Goal: Information Seeking & Learning: Learn about a topic

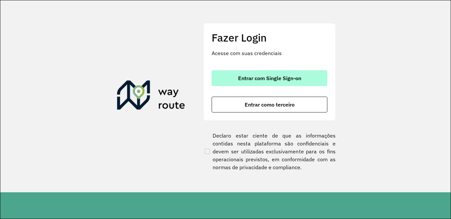
click at [234, 73] on button "Entrar com Single Sign-on" at bounding box center [269, 78] width 116 height 16
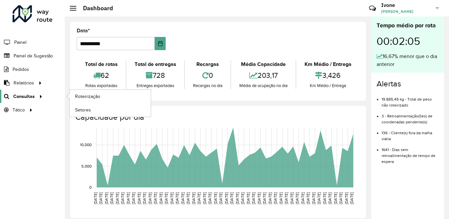
click at [31, 99] on span "Consultas" at bounding box center [23, 96] width 21 height 7
click at [88, 95] on span "Roteirização" at bounding box center [88, 96] width 27 height 7
click at [112, 94] on link "Roteirização" at bounding box center [110, 96] width 81 height 13
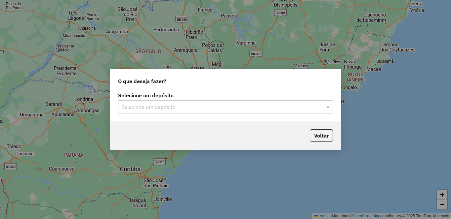
click at [153, 106] on input "text" at bounding box center [218, 107] width 195 height 8
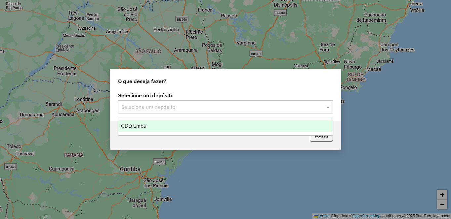
click at [150, 122] on div "CDD Embu" at bounding box center [225, 126] width 214 height 11
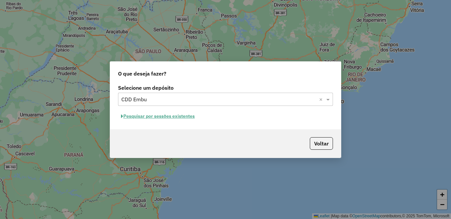
click at [145, 115] on button "Pesquisar por sessões existentes" at bounding box center [158, 116] width 80 height 10
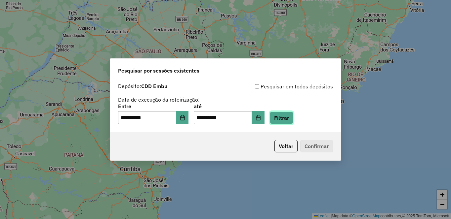
drag, startPoint x: 297, startPoint y: 120, endPoint x: 278, endPoint y: 119, distance: 18.9
click at [293, 120] on button "Filtrar" at bounding box center [281, 118] width 23 height 13
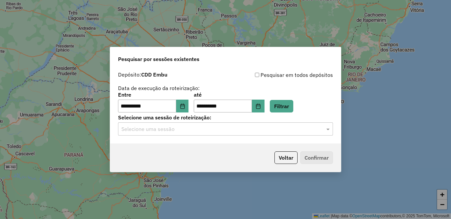
click at [168, 128] on input "text" at bounding box center [218, 130] width 195 height 8
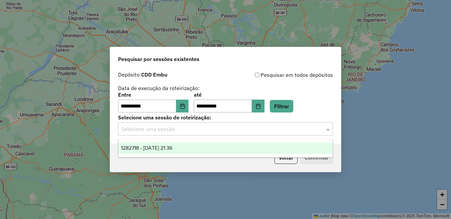
click at [159, 141] on ng-dropdown-panel "1282718 - [DATE] 21:36" at bounding box center [225, 148] width 215 height 19
click at [158, 145] on div "1282718 - [DATE] 21:36" at bounding box center [225, 148] width 214 height 11
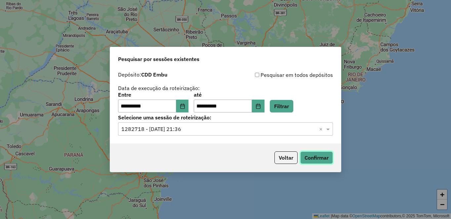
click at [314, 152] on button "Confirmar" at bounding box center [316, 158] width 33 height 13
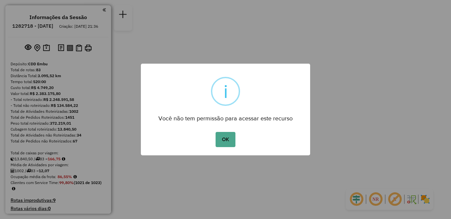
click at [264, 52] on div "× i Você não tem permissão para acessar este recurso OK No Cancel" at bounding box center [225, 109] width 451 height 219
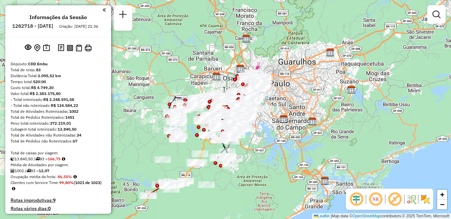
drag, startPoint x: 423, startPoint y: 207, endPoint x: 417, endPoint y: 203, distance: 7.4
click at [423, 206] on div "NR R" at bounding box center [389, 199] width 87 height 21
drag, startPoint x: 391, startPoint y: 202, endPoint x: 370, endPoint y: 196, distance: 21.3
click at [390, 202] on em at bounding box center [395, 200] width 16 height 16
click at [370, 196] on em at bounding box center [375, 200] width 16 height 16
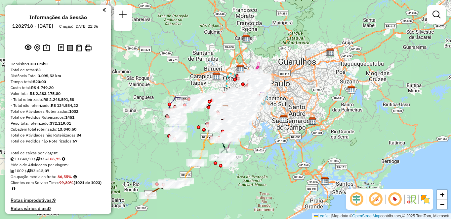
scroll to position [2520, 0]
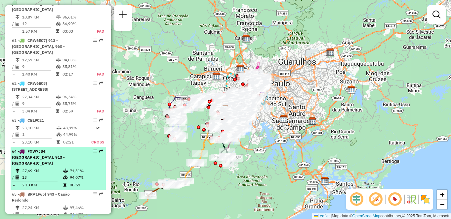
select select "**********"
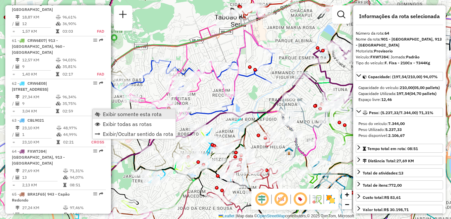
click at [112, 115] on span "Exibir somente esta rota" at bounding box center [132, 114] width 59 height 5
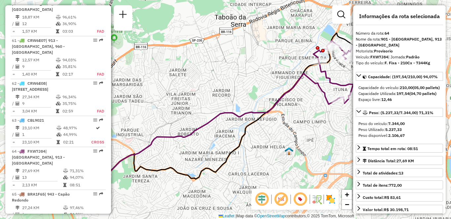
click at [328, 200] on img at bounding box center [330, 199] width 11 height 11
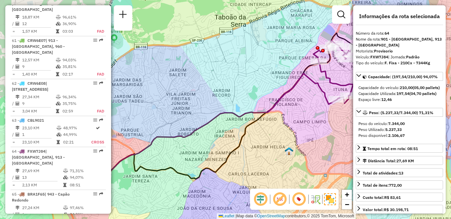
click at [301, 200] on em at bounding box center [299, 200] width 16 height 16
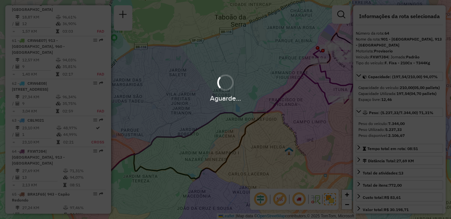
click at [280, 200] on div "Aguarde..." at bounding box center [225, 109] width 451 height 219
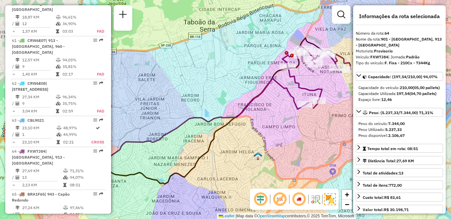
drag, startPoint x: 297, startPoint y: 118, endPoint x: 230, endPoint y: 123, distance: 67.6
click at [230, 123] on div "Janela de atendimento Grade de atendimento Capacidade Transportadoras Veículos …" at bounding box center [225, 109] width 451 height 219
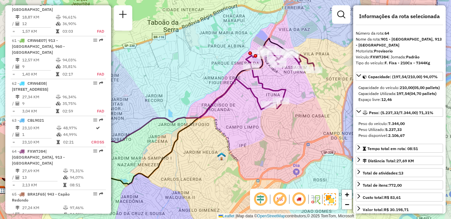
scroll to position [818, 0]
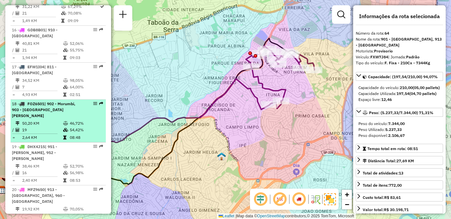
click at [59, 120] on td "50,20 KM" at bounding box center [42, 123] width 41 height 7
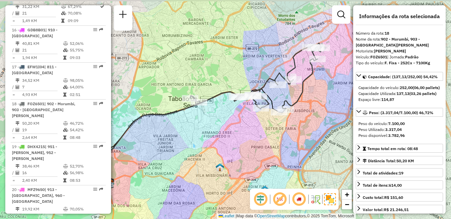
drag, startPoint x: 242, startPoint y: 83, endPoint x: 239, endPoint y: 82, distance: 3.4
click at [239, 84] on div "Janela de atendimento Grade de atendimento Capacidade Transportadoras Veículos …" at bounding box center [225, 109] width 451 height 219
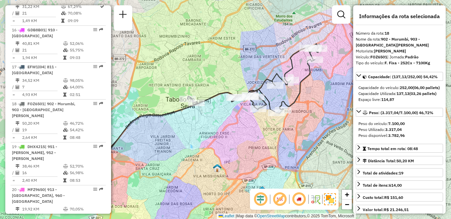
scroll to position [250, 0]
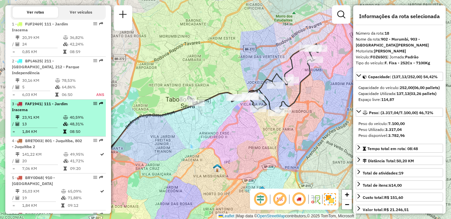
click at [76, 121] on td "40,59%" at bounding box center [85, 117] width 33 height 7
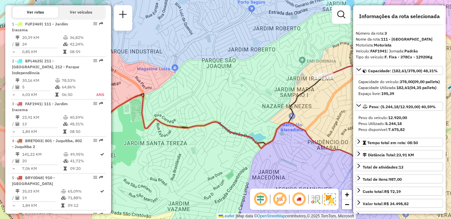
scroll to position [923, 0]
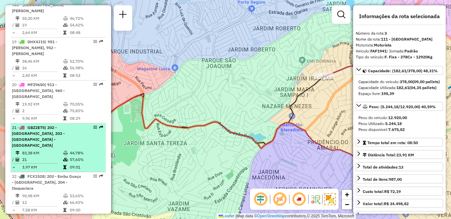
click at [65, 125] on span "| 202 - [GEOGRAPHIC_DATA], 203 - [GEOGRAPHIC_DATA] - [GEOGRAPHIC_DATA]" at bounding box center [38, 136] width 53 height 23
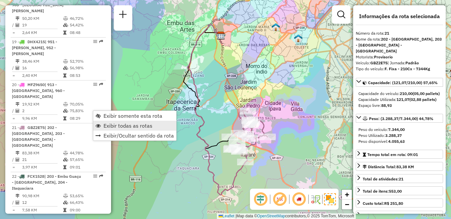
click at [112, 123] on span "Exibir todas as rotas" at bounding box center [127, 125] width 49 height 5
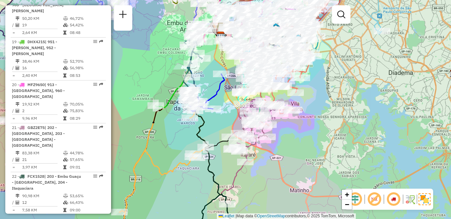
click at [45, 217] on div "23 - BZB7G83 | 202 - Jardim Aracati" at bounding box center [47, 223] width 70 height 12
select select "**********"
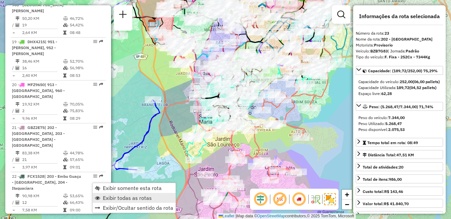
click at [118, 193] on link "Exibir todas as rotas" at bounding box center [134, 198] width 83 height 10
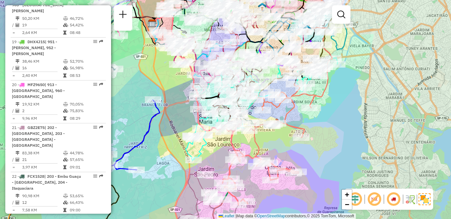
select select "**********"
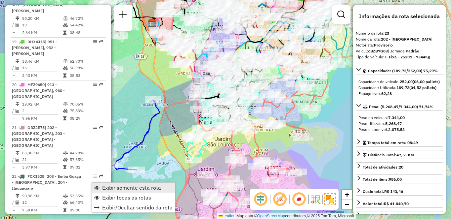
click at [106, 184] on link "Exibir somente esta rota" at bounding box center [133, 188] width 83 height 10
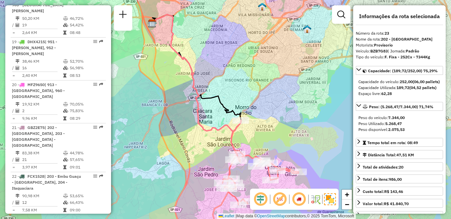
click at [299, 200] on em at bounding box center [299, 200] width 16 height 16
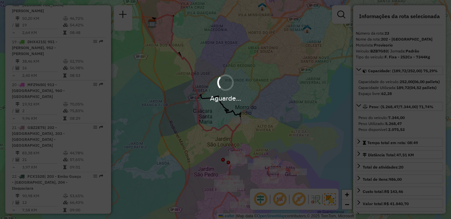
click at [299, 200] on em at bounding box center [299, 200] width 16 height 16
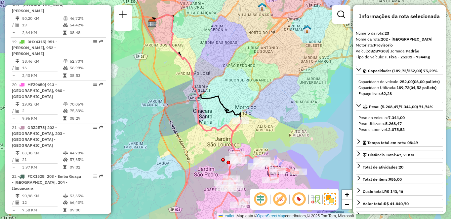
scroll to position [467, 0]
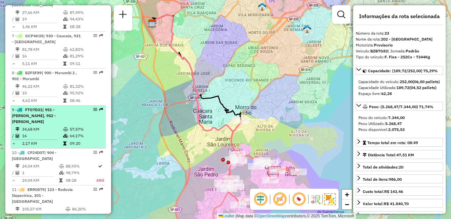
click at [31, 133] on td "16" at bounding box center [42, 136] width 41 height 7
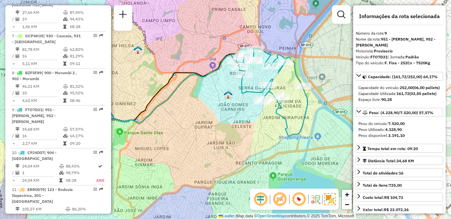
drag, startPoint x: 290, startPoint y: 124, endPoint x: 178, endPoint y: 106, distance: 113.7
click at [178, 106] on div "Janela de atendimento Grade de atendimento Capacidade Transportadoras Veículos …" at bounding box center [225, 109] width 451 height 219
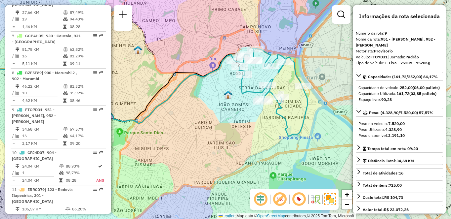
scroll to position [849, 0]
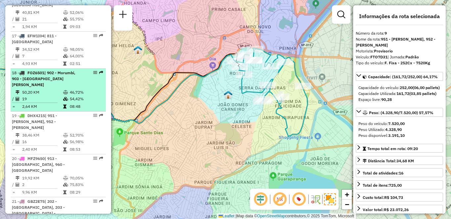
click at [72, 104] on li "18 - FOZ6501 | 902 - Morumbi, 903 - Parque Luiz Carlos Prestes 50,20 KM 46,72% …" at bounding box center [58, 90] width 95 height 43
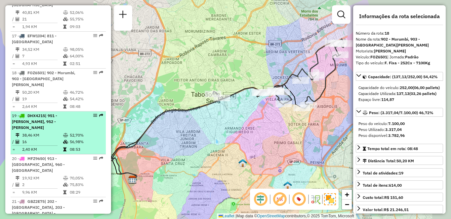
click at [69, 132] on td "52,70%" at bounding box center [85, 135] width 33 height 7
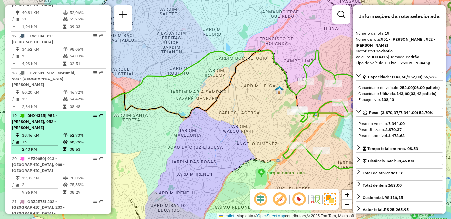
click at [40, 132] on td "38,46 KM" at bounding box center [42, 135] width 41 height 7
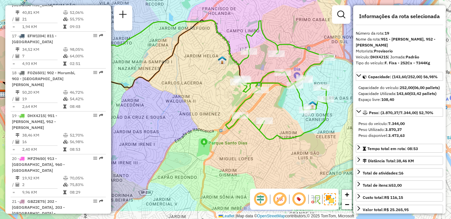
drag, startPoint x: 208, startPoint y: 130, endPoint x: 160, endPoint y: 98, distance: 57.6
click at [160, 98] on div "Janela de atendimento Grade de atendimento Capacidade Transportadoras Veículos …" at bounding box center [225, 109] width 451 height 219
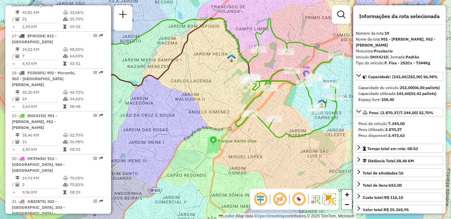
scroll to position [621, 0]
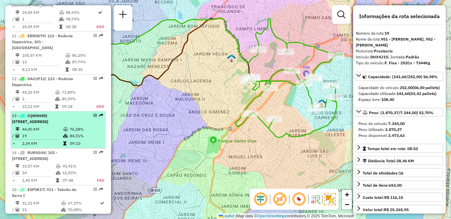
click at [54, 133] on td "19" at bounding box center [42, 136] width 41 height 7
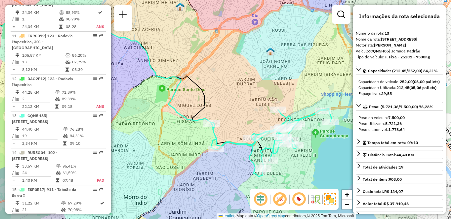
drag, startPoint x: 321, startPoint y: 125, endPoint x: 239, endPoint y: 109, distance: 82.8
click at [238, 106] on div "Janela de atendimento Grade de atendimento Capacidade Transportadoras Veículos …" at bounding box center [225, 109] width 451 height 219
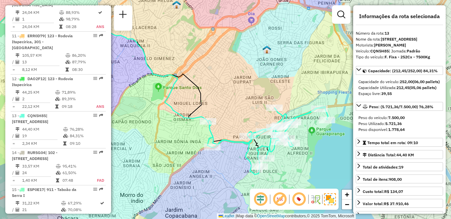
scroll to position [1404, 0]
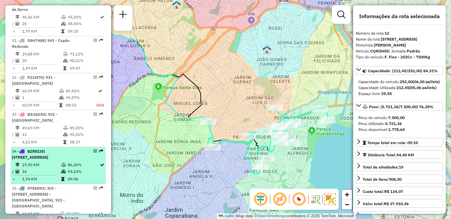
click at [90, 176] on td "09:06" at bounding box center [83, 179] width 32 height 7
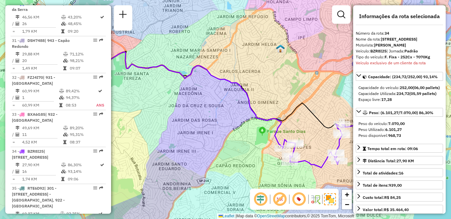
scroll to position [812, 0]
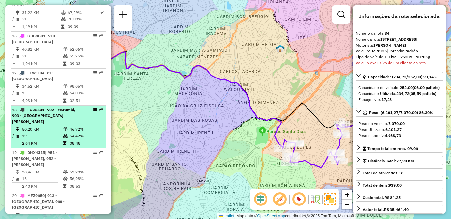
click at [51, 126] on td "50,20 KM" at bounding box center [42, 129] width 41 height 7
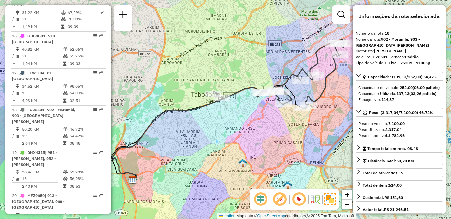
scroll to position [1071, 0]
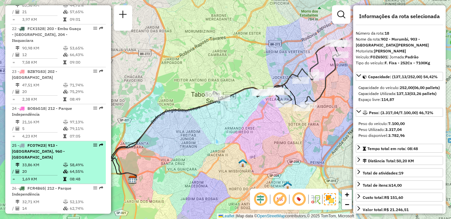
click at [36, 143] on span "| 913 - [GEOGRAPHIC_DATA], 960 - [GEOGRAPHIC_DATA]" at bounding box center [38, 151] width 53 height 17
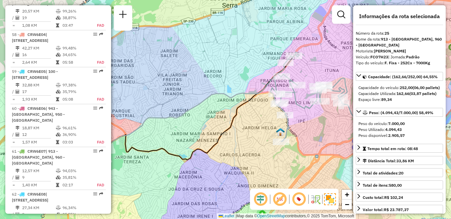
scroll to position [2526, 0]
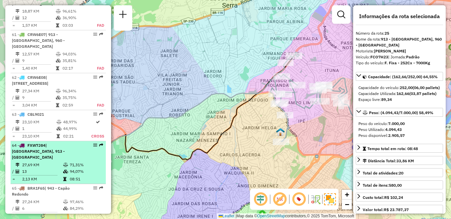
click at [35, 169] on td "13" at bounding box center [42, 172] width 41 height 7
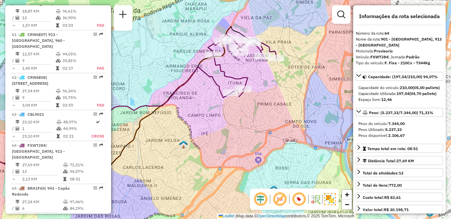
drag, startPoint x: 292, startPoint y: 112, endPoint x: 186, endPoint y: 105, distance: 105.6
click at [186, 105] on div "Janela de atendimento Grade de atendimento Capacidade Transportadoras Veículos …" at bounding box center [225, 109] width 451 height 219
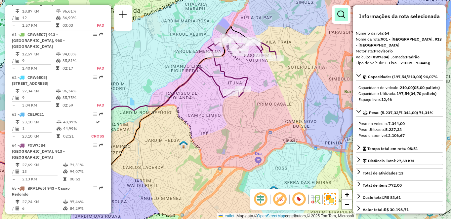
scroll to position [2939, 0]
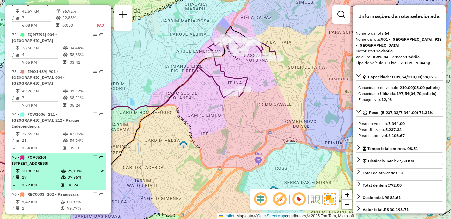
click at [36, 190] on li "76 - REC0003 | 102 - Pirajussara 7,42 KM 80,83% / 1 99,77% = 7,42 KM 01:27" at bounding box center [58, 205] width 95 height 31
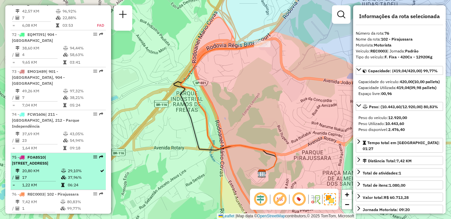
click at [39, 182] on td "1,22 KM" at bounding box center [41, 185] width 39 height 7
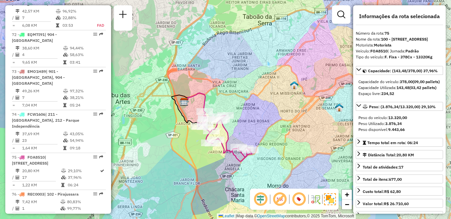
scroll to position [171, 0]
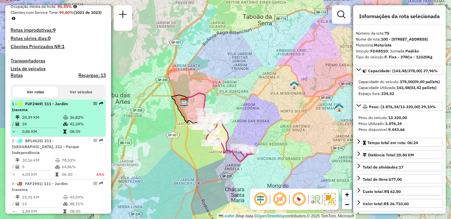
click at [31, 134] on td "0,85 KM" at bounding box center [42, 132] width 41 height 7
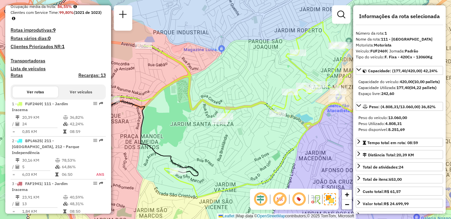
scroll to position [960, 0]
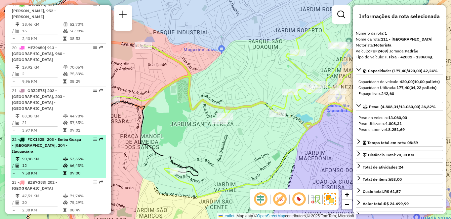
click at [50, 163] on td "12" at bounding box center [42, 166] width 41 height 7
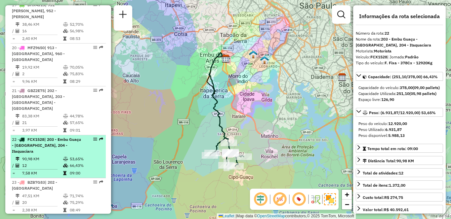
click at [50, 163] on td "12" at bounding box center [42, 166] width 41 height 7
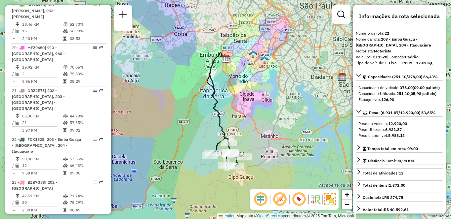
scroll to position [1108, 0]
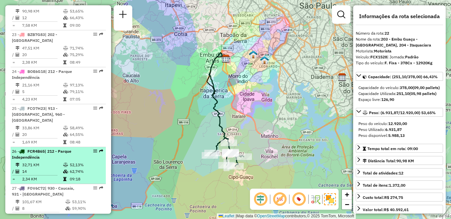
click at [78, 149] on div "26 - FCR4B65 | 212 - Parque Independência" at bounding box center [47, 155] width 70 height 12
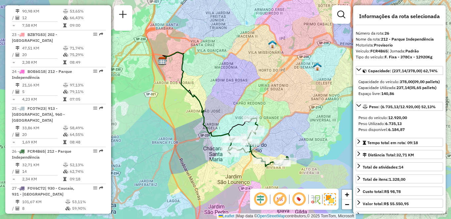
scroll to position [250, 0]
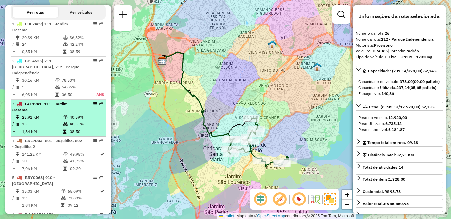
click at [44, 120] on li "3 - FAF1941 | 111 - Jardim Iracema 23,91 KM 40,59% / 13 48,31% = 1,84 KM 08:50" at bounding box center [58, 118] width 95 height 37
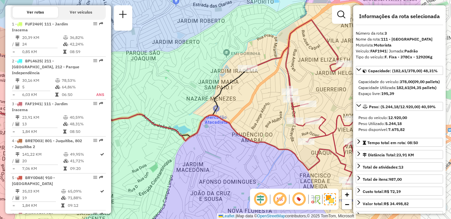
drag, startPoint x: 262, startPoint y: 96, endPoint x: 185, endPoint y: 88, distance: 77.4
click at [185, 88] on div "Janela de atendimento Grade de atendimento Capacidade Transportadoras Veículos …" at bounding box center [225, 109] width 451 height 219
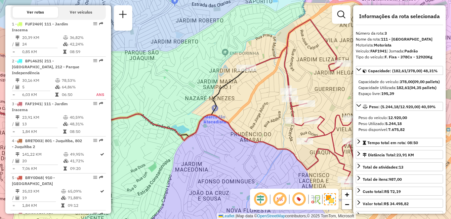
scroll to position [541, 0]
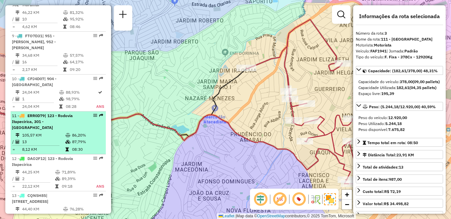
click at [53, 113] on div "11 - ERR0D79 | 123 - Rodovia Itapecirica, 301 - Itapecirica da Serra" at bounding box center [47, 122] width 70 height 18
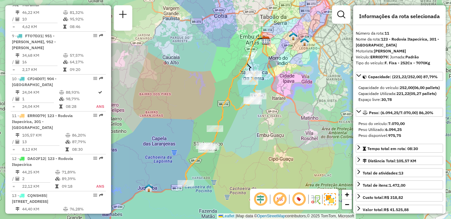
scroll to position [1404, 0]
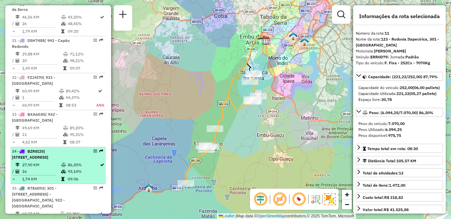
click at [31, 162] on td "27,90 KM" at bounding box center [41, 165] width 39 height 7
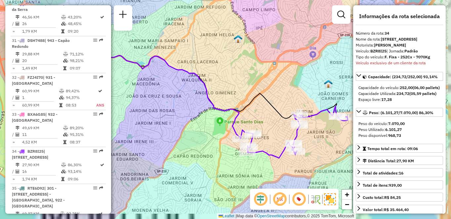
drag, startPoint x: 300, startPoint y: 116, endPoint x: 240, endPoint y: 96, distance: 63.4
click at [240, 96] on icon at bounding box center [178, 80] width 319 height 77
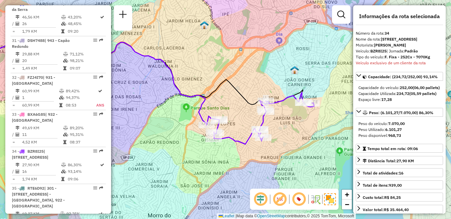
scroll to position [2896, 0]
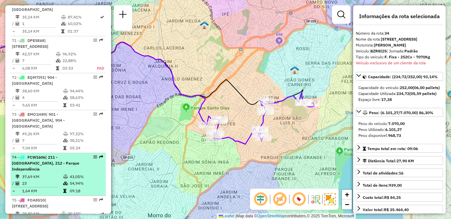
click at [34, 155] on span "| 211 - [GEOGRAPHIC_DATA], 212 - Parque Independência" at bounding box center [45, 163] width 67 height 17
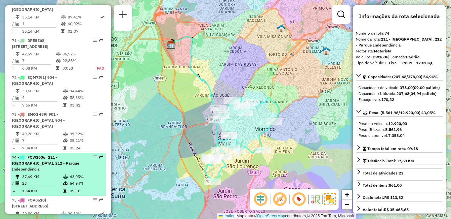
click at [57, 155] on div "74 - FCW1606 | 211 - Jardim Nakamura, 212 - Parque Independência" at bounding box center [47, 164] width 70 height 18
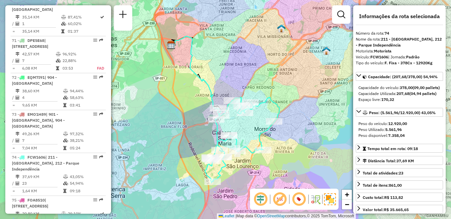
scroll to position [1108, 0]
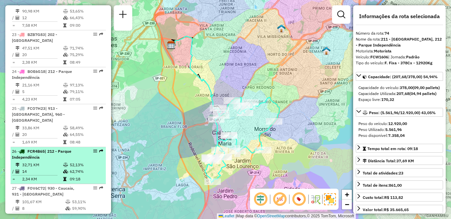
click at [39, 169] on td "14" at bounding box center [42, 172] width 41 height 7
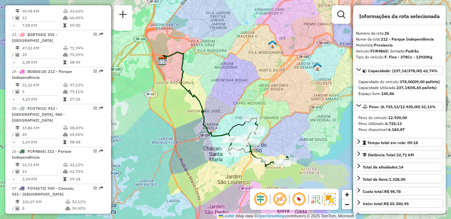
scroll to position [2896, 0]
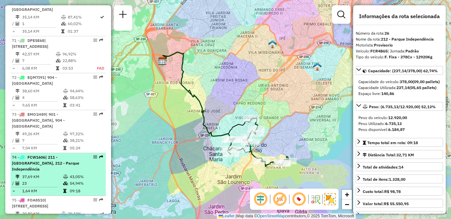
click at [38, 174] on td "37,69 KM" at bounding box center [42, 177] width 41 height 7
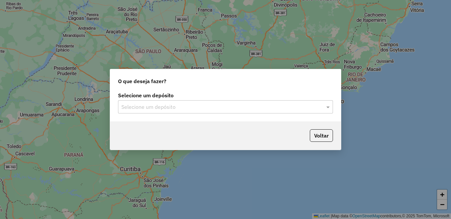
click at [168, 108] on input "text" at bounding box center [218, 107] width 195 height 8
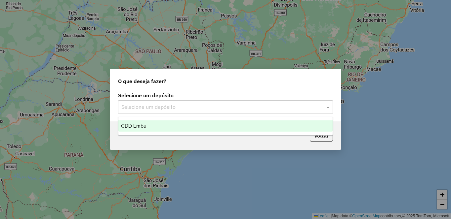
click at [133, 124] on span "CDD Embu" at bounding box center [133, 126] width 25 height 6
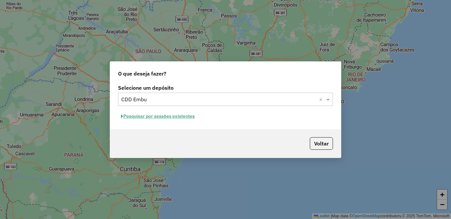
click at [135, 116] on button "Pesquisar por sessões existentes" at bounding box center [158, 116] width 80 height 10
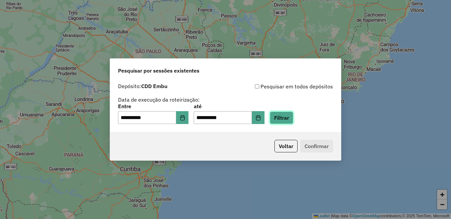
click at [293, 117] on button "Filtrar" at bounding box center [281, 118] width 23 height 13
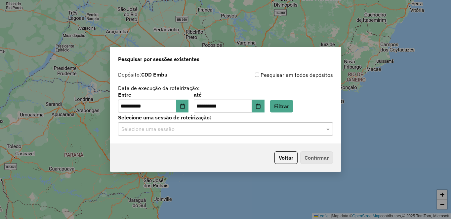
click at [135, 133] on input "text" at bounding box center [218, 130] width 195 height 8
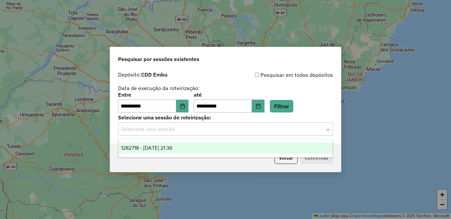
click at [149, 150] on span "1282718 - 25/09/2025 21:36" at bounding box center [146, 148] width 51 height 6
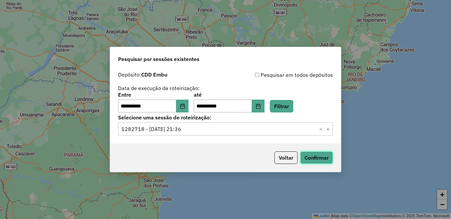
click at [316, 159] on button "Confirmar" at bounding box center [316, 158] width 33 height 13
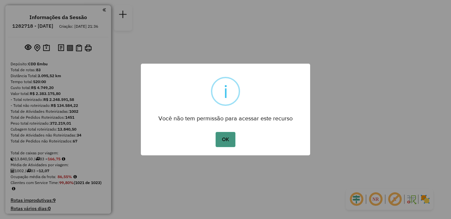
click at [225, 142] on button "OK" at bounding box center [224, 139] width 19 height 15
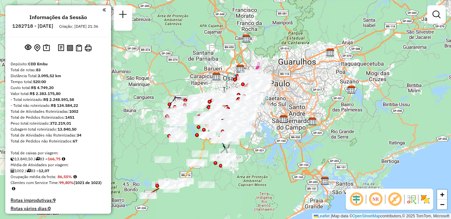
click at [426, 201] on img at bounding box center [425, 199] width 11 height 11
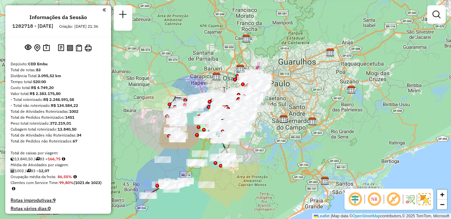
click at [378, 200] on em at bounding box center [374, 200] width 16 height 16
click at [391, 200] on em at bounding box center [393, 200] width 16 height 16
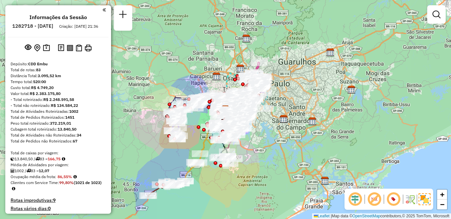
scroll to position [2896, 0]
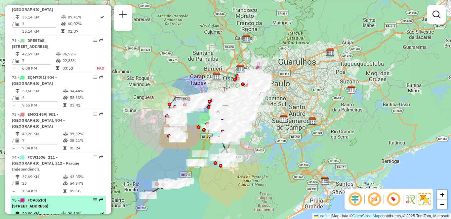
click at [43, 211] on td "20,80 KM" at bounding box center [41, 214] width 39 height 7
select select "**********"
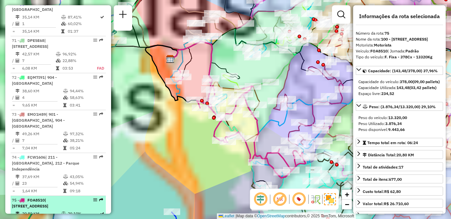
click at [78, 198] on div "75 - FOA8510 | 100 - Santo Eduardo, 101 - Jardim Taima, 102 - Pirajussara, 103 …" at bounding box center [47, 204] width 70 height 12
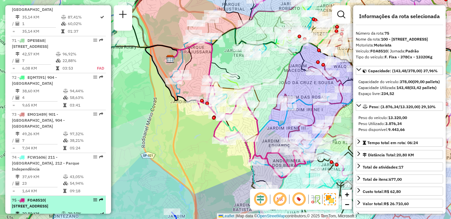
click at [79, 198] on div "75 - FOA8510 | 100 - Santo Eduardo, 101 - Jardim Taima, 102 - Pirajussara, 103 …" at bounding box center [47, 204] width 70 height 12
click at [94, 198] on em at bounding box center [95, 200] width 4 height 4
click at [13, 196] on li "75 - FOA8510 | 100 - Santo Eduardo, 101 - Jardim Taima, 102 - Pirajussara, 103 …" at bounding box center [58, 214] width 95 height 37
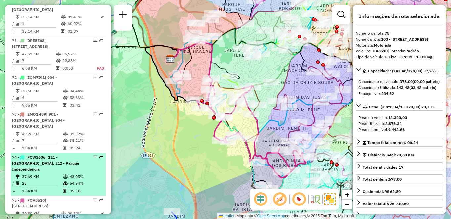
click at [57, 155] on div "74 - FCW1606 | 211 - Jardim Nakamura, 212 - Parque Independência" at bounding box center [47, 164] width 70 height 18
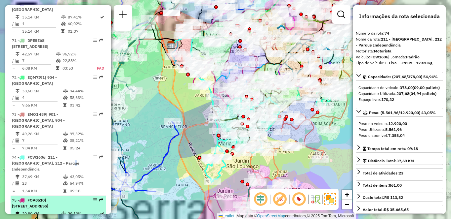
click at [48, 198] on span "| [STREET_ADDRESS]" at bounding box center [30, 203] width 36 height 11
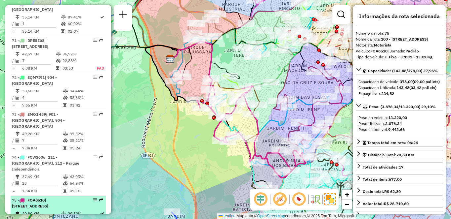
click at [91, 198] on div "75 - FOA8510 | 100 - Santo Eduardo, 101 - Jardim Taima, 102 - Pirajussara, 103 …" at bounding box center [58, 204] width 93 height 12
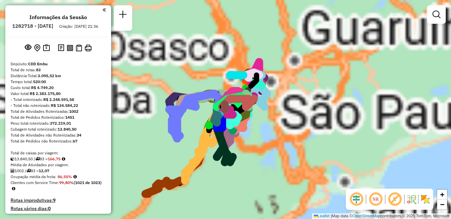
click at [388, 201] on em at bounding box center [395, 200] width 16 height 16
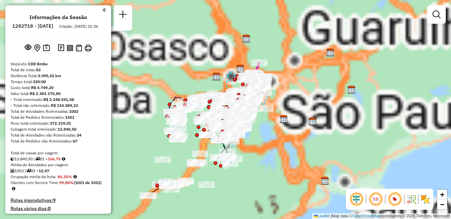
click at [379, 201] on em at bounding box center [375, 200] width 16 height 16
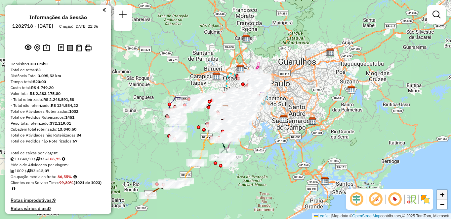
scroll to position [2939, 0]
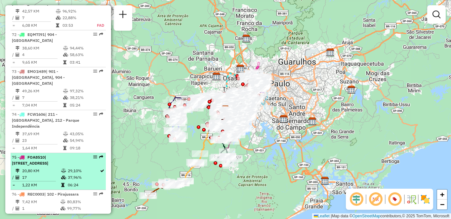
select select "**********"
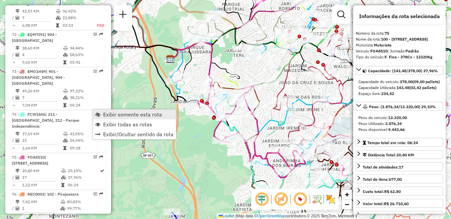
click at [102, 112] on link "Exibir somente esta rota" at bounding box center [134, 115] width 83 height 10
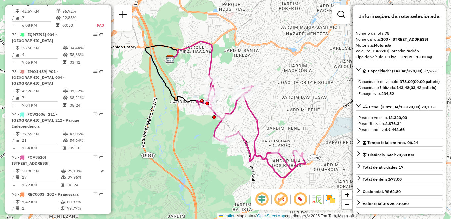
click at [326, 197] on img at bounding box center [330, 199] width 11 height 11
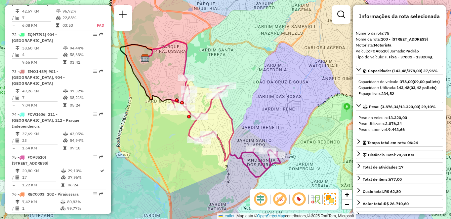
drag, startPoint x: 241, startPoint y: 182, endPoint x: 217, endPoint y: 168, distance: 28.4
click at [216, 180] on div "Janela de atendimento Grade de atendimento Capacidade Transportadoras Veículos …" at bounding box center [225, 109] width 451 height 219
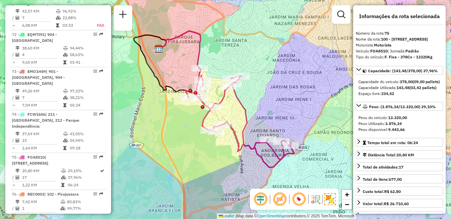
drag, startPoint x: 205, startPoint y: 72, endPoint x: 220, endPoint y: 61, distance: 17.8
click at [220, 61] on div "Janela de atendimento Grade de atendimento Capacidade Transportadoras Veículos …" at bounding box center [225, 109] width 451 height 219
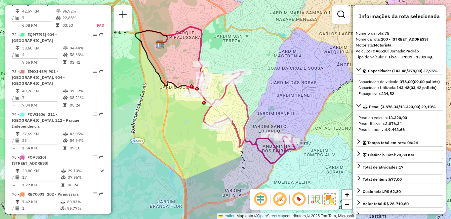
drag, startPoint x: 221, startPoint y: 63, endPoint x: 223, endPoint y: 59, distance: 3.9
click at [223, 59] on div "Janela de atendimento Grade de atendimento Capacidade Transportadoras Veículos …" at bounding box center [225, 109] width 451 height 219
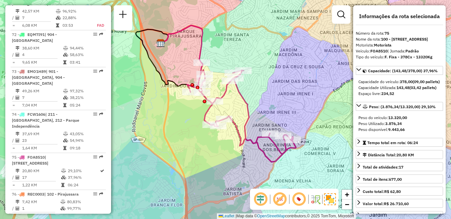
click at [249, 21] on div "Janela de atendimento Grade de atendimento Capacidade Transportadoras Veículos …" at bounding box center [225, 109] width 451 height 219
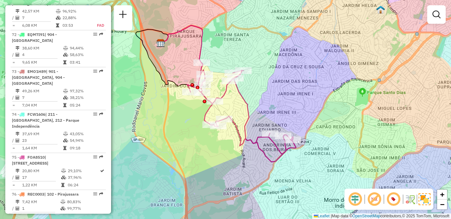
click at [240, 35] on div "Janela de atendimento Grade de atendimento Capacidade Transportadoras Veículos …" at bounding box center [225, 109] width 451 height 219
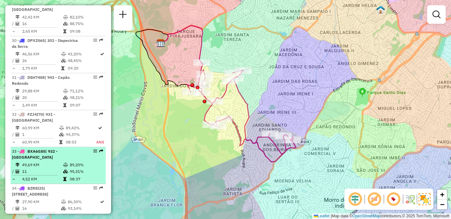
click at [46, 149] on div "33 - BXA6G85 | 932 - [GEOGRAPHIC_DATA]" at bounding box center [47, 155] width 70 height 12
select select "**********"
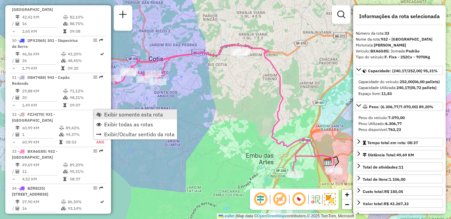
click at [112, 114] on span "Exibir somente esta rota" at bounding box center [133, 114] width 59 height 5
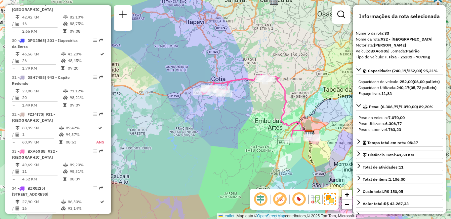
drag, startPoint x: 136, startPoint y: 128, endPoint x: 205, endPoint y: 122, distance: 69.3
click at [205, 122] on div "Janela de atendimento Grade de atendimento Capacidade Transportadoras Veículos …" at bounding box center [225, 109] width 451 height 219
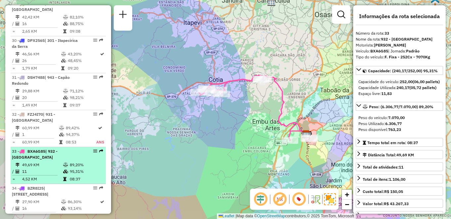
click at [37, 162] on td "49,69 KM" at bounding box center [42, 165] width 41 height 7
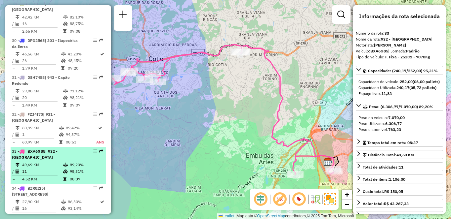
click at [60, 169] on td "11" at bounding box center [42, 172] width 41 height 7
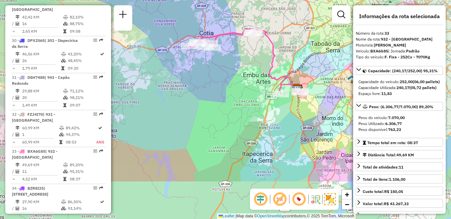
drag, startPoint x: 173, startPoint y: 143, endPoint x: 209, endPoint y: 83, distance: 69.9
click at [209, 83] on div "Janela de atendimento Grade de atendimento Capacidade Transportadoras Veículos …" at bounding box center [225, 109] width 451 height 219
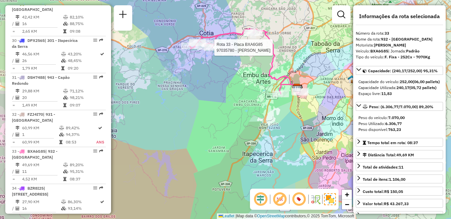
scroll to position [1219, 0]
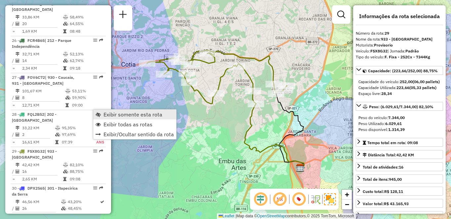
click at [115, 113] on span "Exibir somente esta rota" at bounding box center [132, 114] width 59 height 5
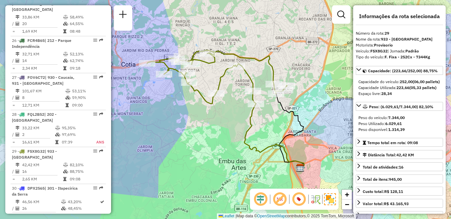
scroll to position [393, 0]
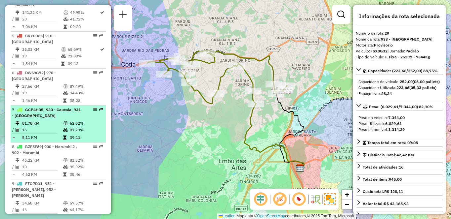
click at [46, 136] on td "5,11 KM" at bounding box center [42, 137] width 41 height 7
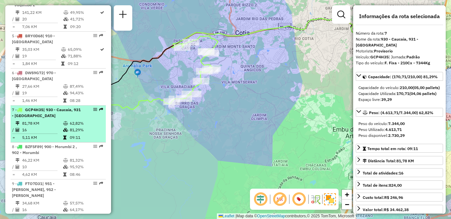
click at [54, 121] on td "81,78 KM" at bounding box center [42, 123] width 41 height 7
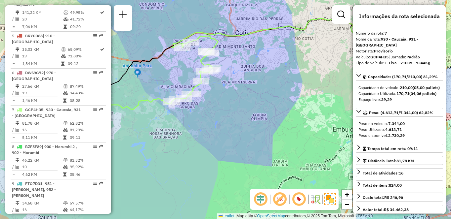
scroll to position [1367, 0]
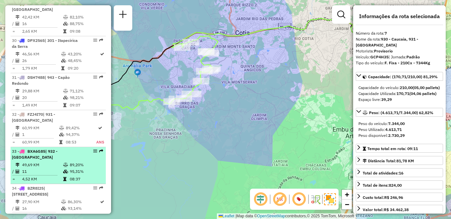
click at [26, 162] on td "49,69 KM" at bounding box center [42, 165] width 41 height 7
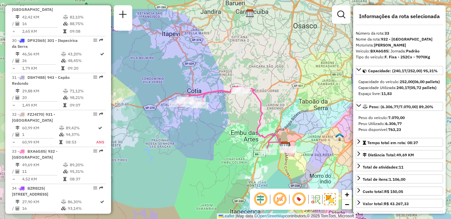
click at [257, 1] on div "Janela de atendimento Grade de atendimento Capacidade Transportadoras Veículos …" at bounding box center [225, 109] width 451 height 219
